Goal: Transaction & Acquisition: Purchase product/service

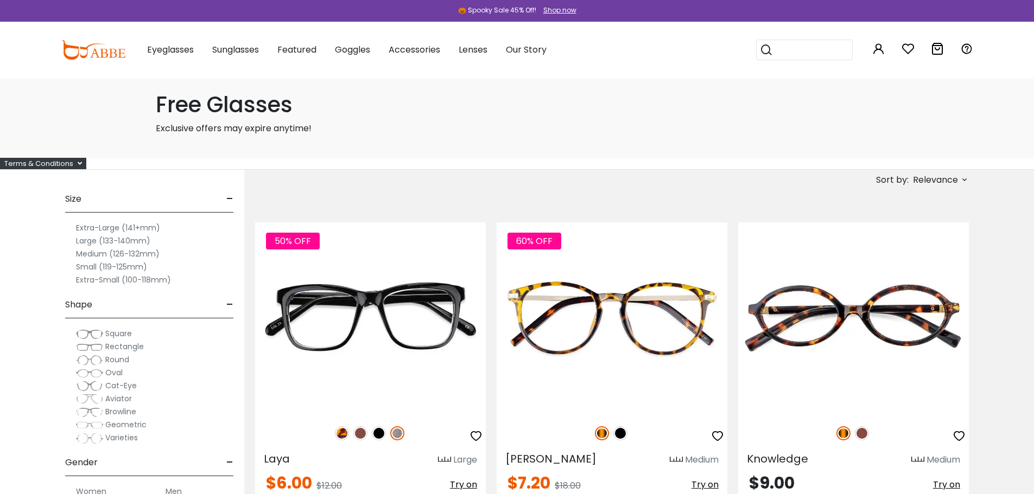
scroll to position [14, 0]
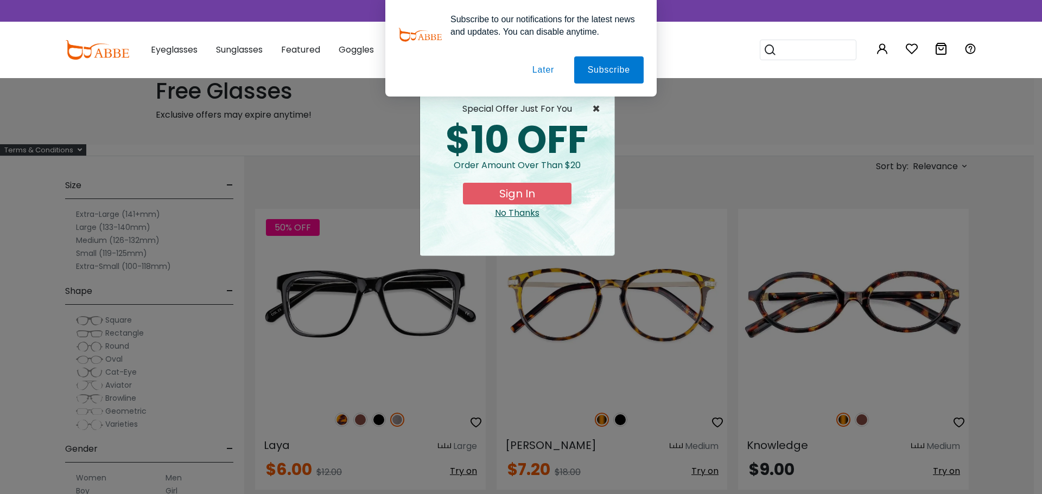
click at [593, 109] on span "×" at bounding box center [599, 109] width 14 height 13
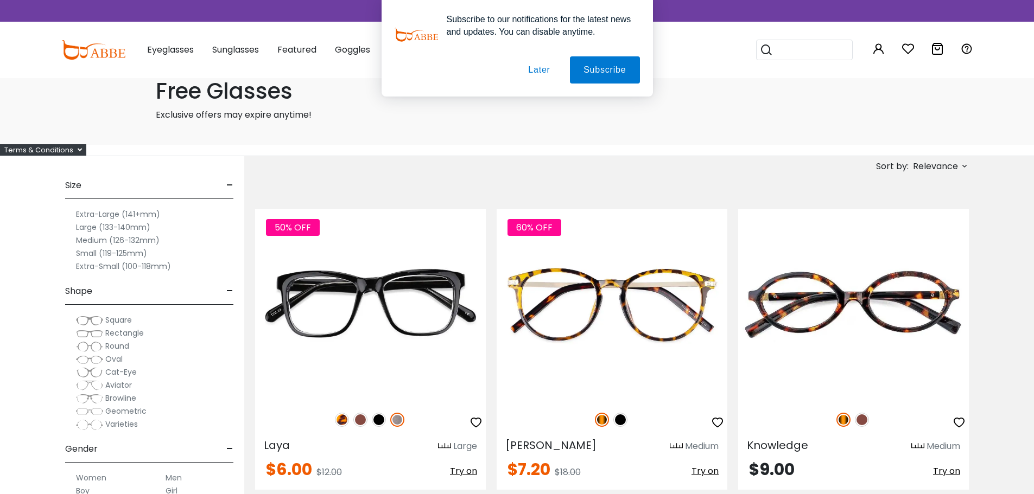
click at [106, 336] on span "Rectangle" at bounding box center [124, 333] width 39 height 11
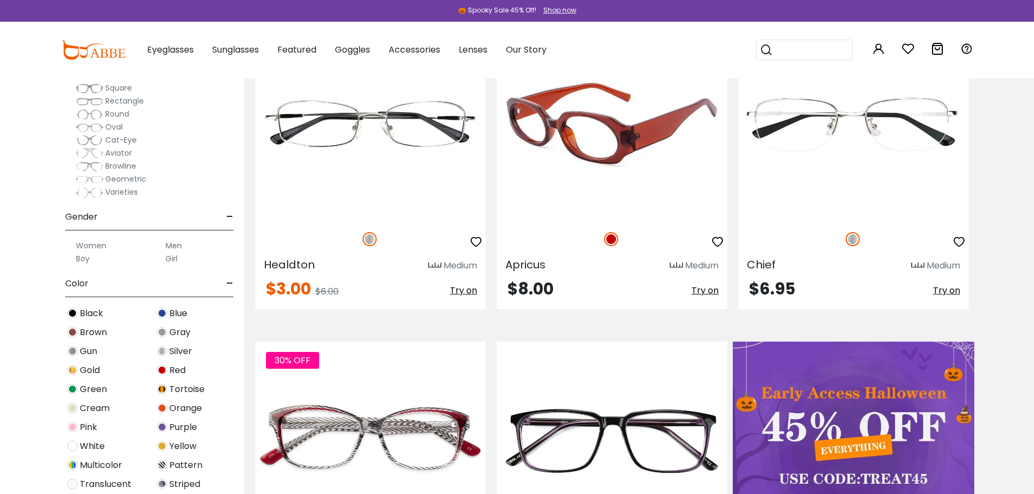
scroll to position [122, 0]
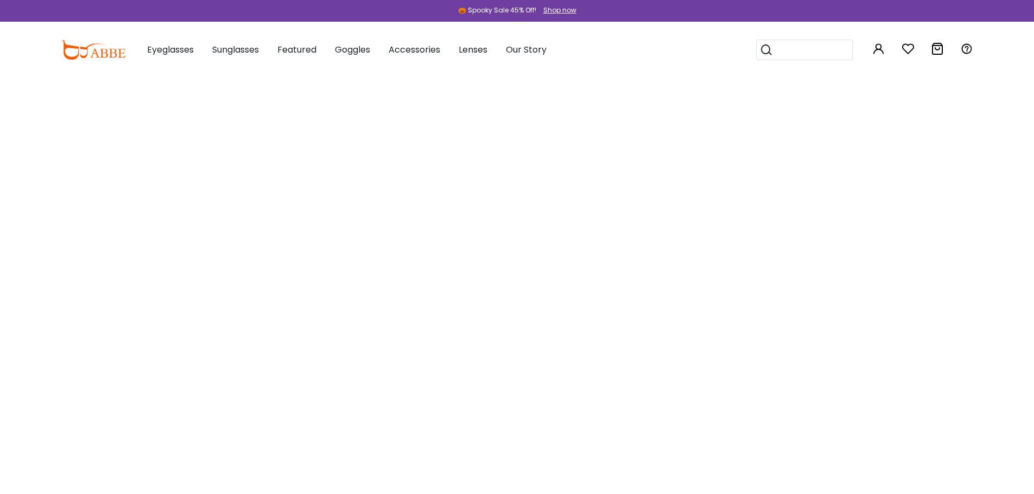
scroll to position [14, 0]
